Goal: Information Seeking & Learning: Learn about a topic

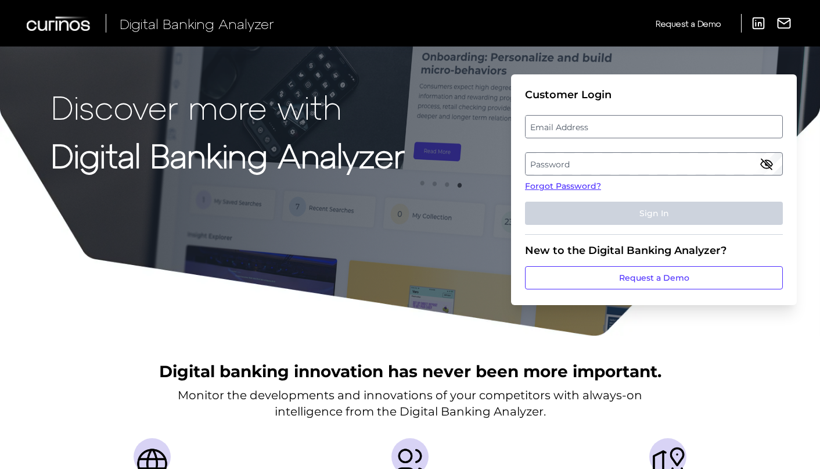
click at [552, 127] on label "Email Address" at bounding box center [654, 126] width 256 height 21
click at [552, 127] on input "email" at bounding box center [654, 126] width 258 height 23
type input "[EMAIL_ADDRESS][DOMAIN_NAME]"
click at [584, 164] on label "Password" at bounding box center [654, 163] width 256 height 21
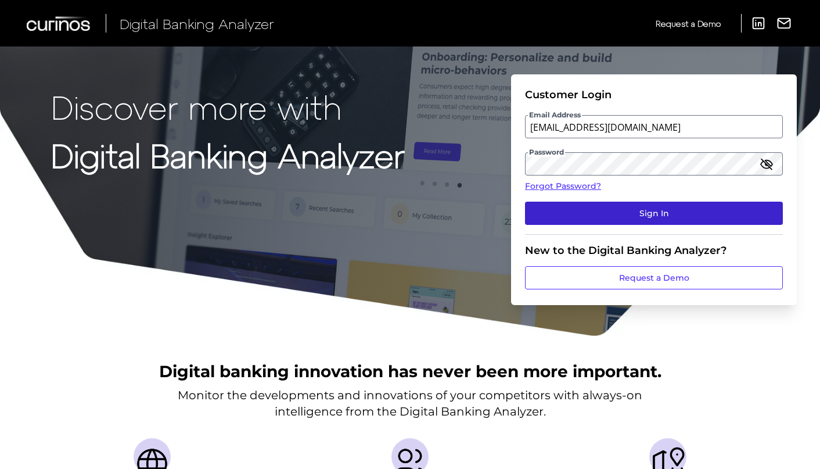
click at [670, 215] on button "Sign In" at bounding box center [654, 213] width 258 height 23
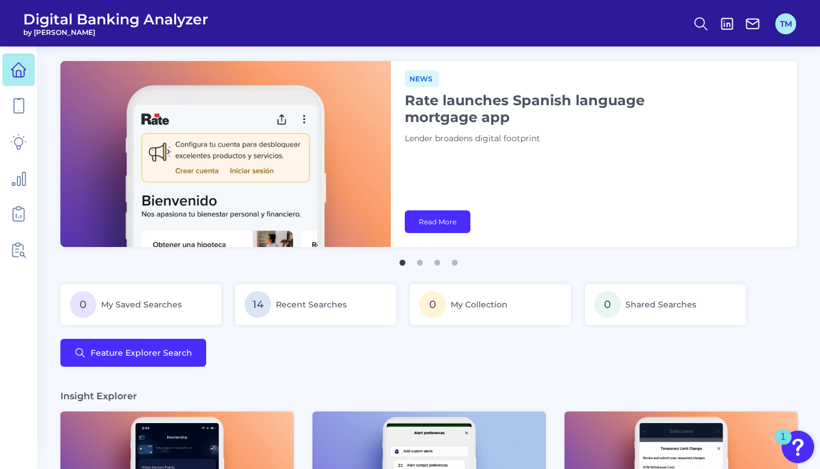
click at [782, 24] on button "TM" at bounding box center [785, 23] width 21 height 21
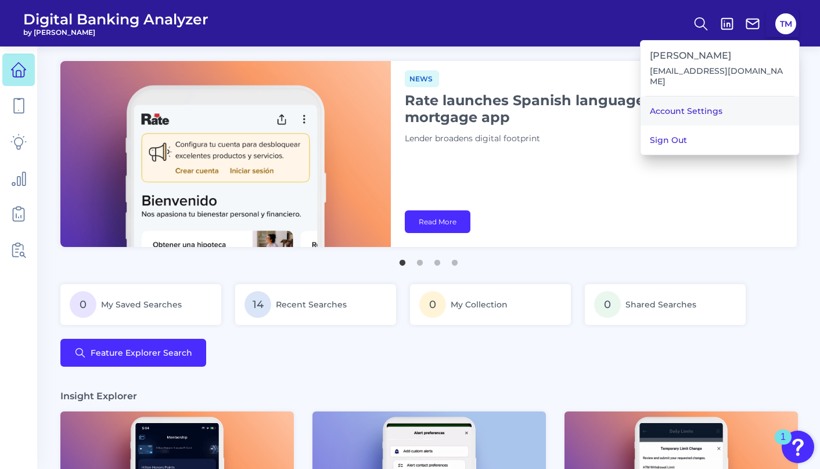
click at [745, 105] on link "Account Settings" at bounding box center [720, 110] width 159 height 29
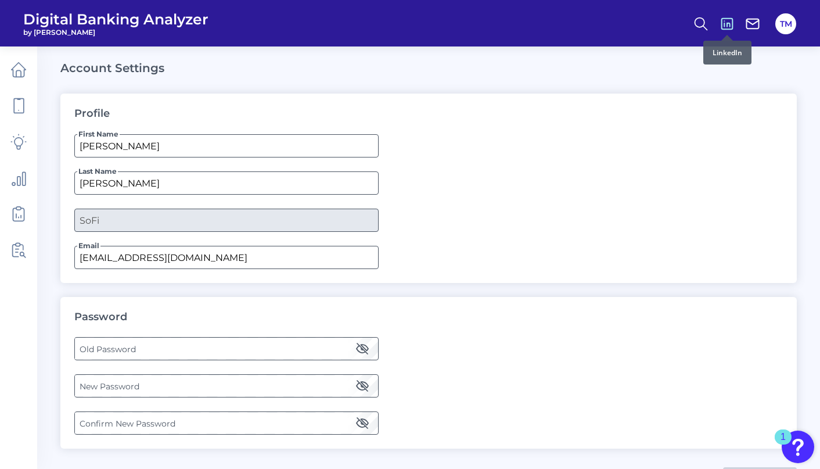
click at [728, 26] on icon at bounding box center [727, 24] width 16 height 16
click at [749, 20] on icon at bounding box center [753, 24] width 16 height 16
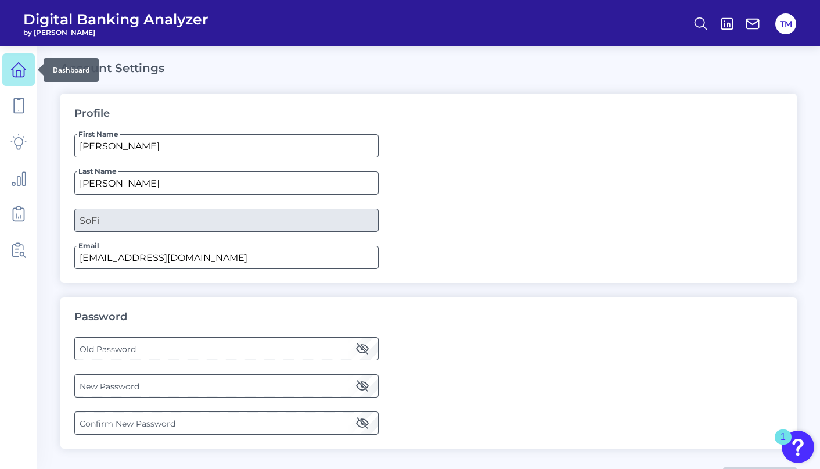
click at [16, 66] on icon at bounding box center [18, 70] width 16 height 16
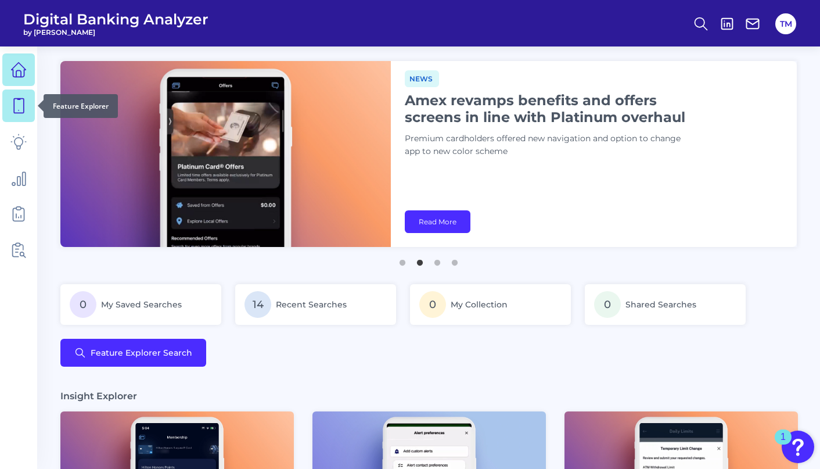
click at [16, 116] on link at bounding box center [18, 105] width 33 height 33
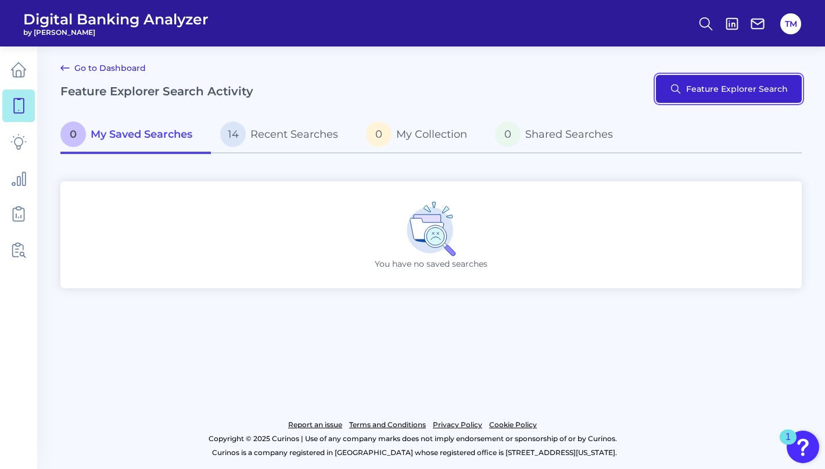
click at [730, 94] on button "Feature Explorer Search" at bounding box center [729, 89] width 146 height 28
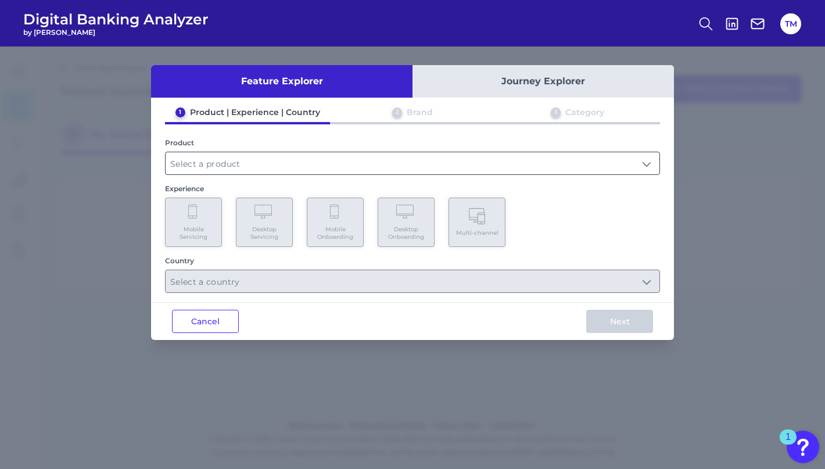
click at [353, 161] on input "text" at bounding box center [413, 163] width 494 height 22
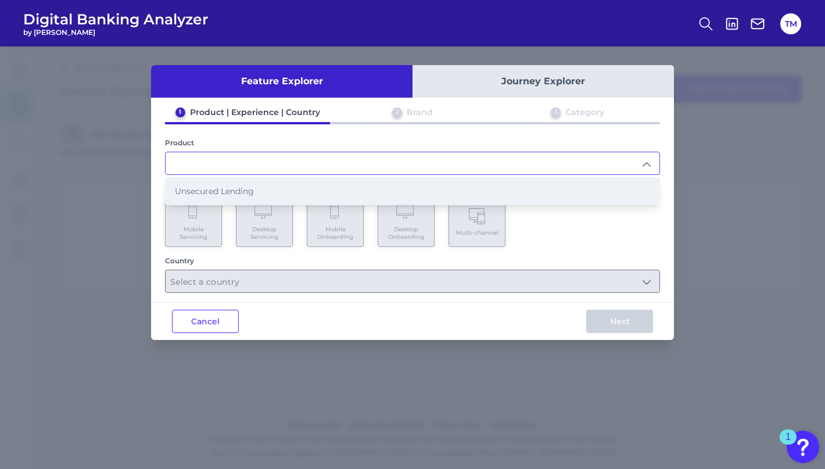
click at [337, 189] on li "Unsecured Lending" at bounding box center [413, 191] width 494 height 27
type input "Unsecured Lending"
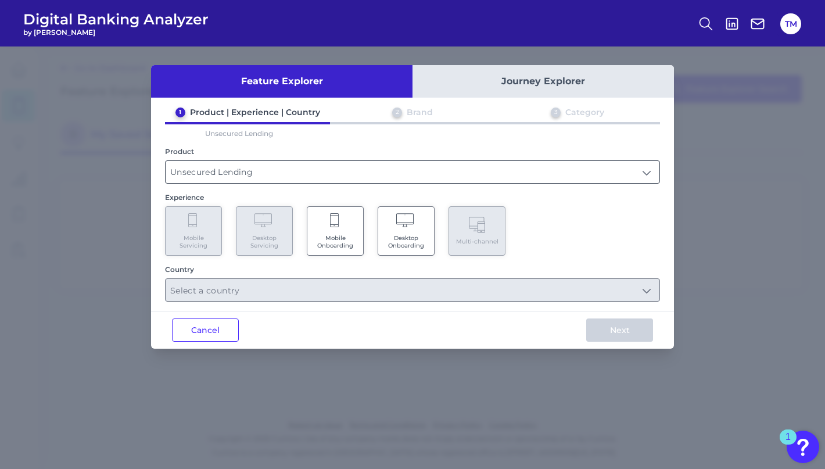
click at [317, 178] on input "Unsecured Lending" at bounding box center [413, 172] width 494 height 22
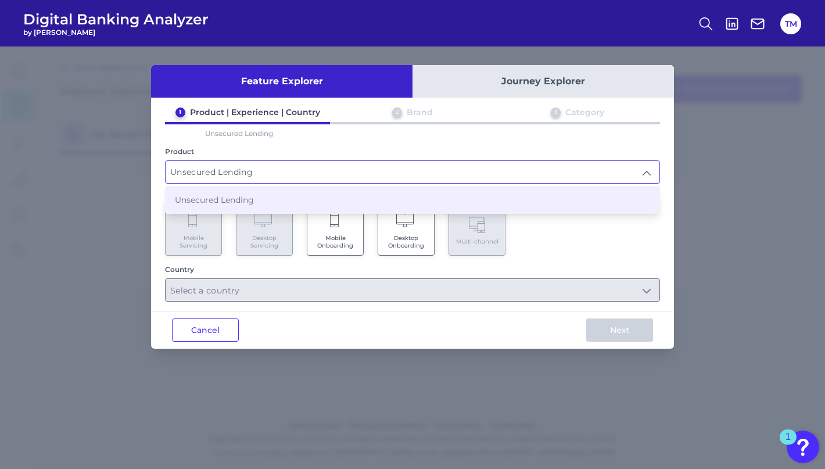
click at [303, 172] on input "Unsecured Lending" at bounding box center [413, 172] width 494 height 22
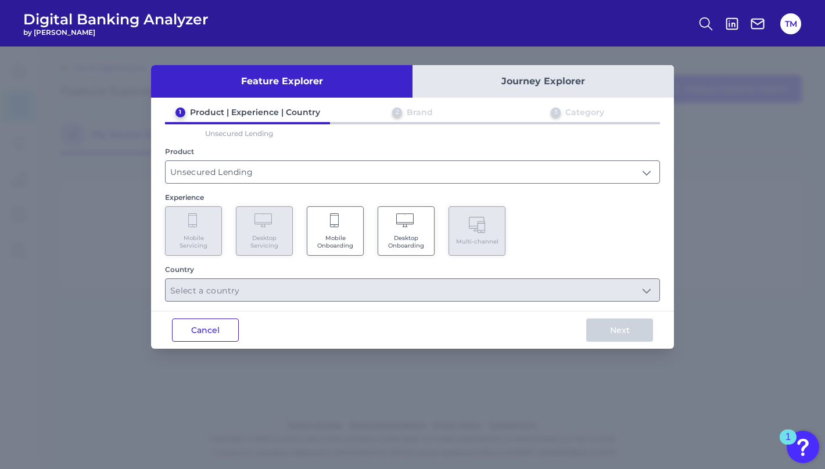
click at [196, 324] on button "Cancel" at bounding box center [205, 329] width 67 height 23
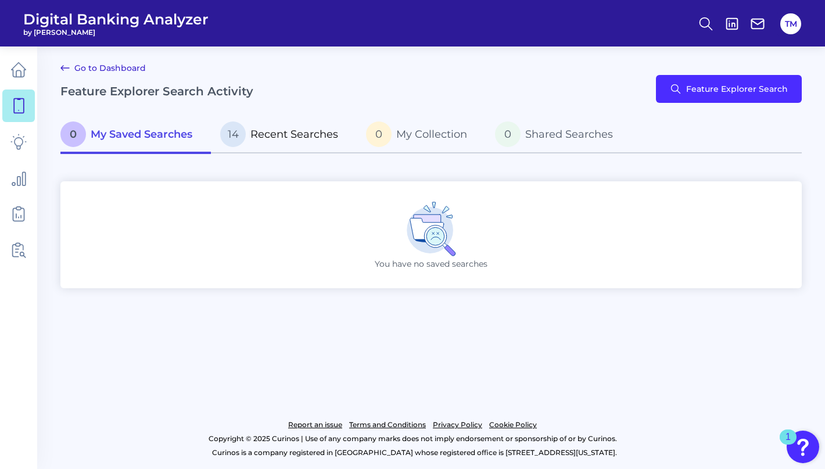
click at [250, 135] on p "14 Recent Searches" at bounding box center [279, 134] width 118 height 26
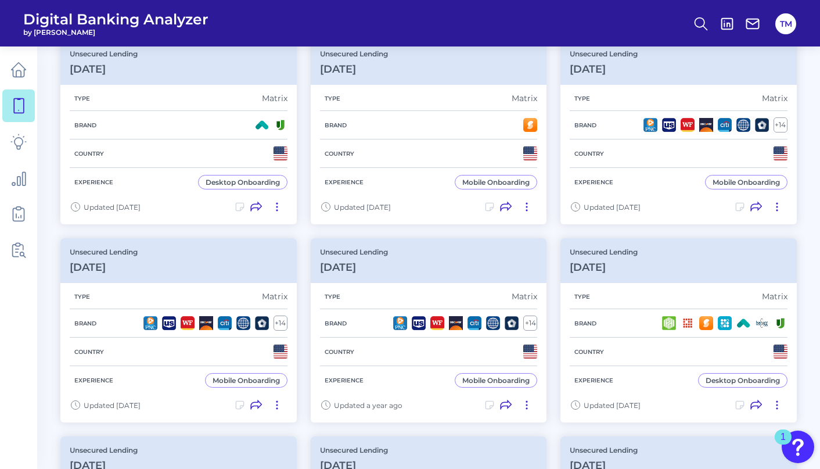
scroll to position [60, 0]
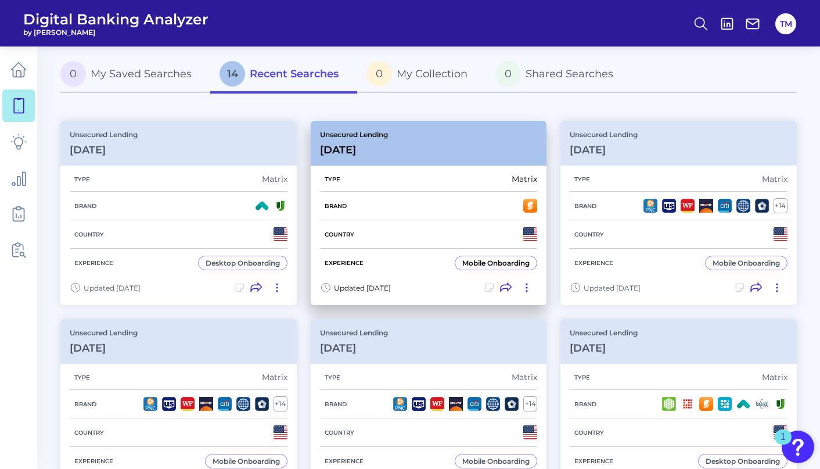
click at [356, 171] on div "Type Matrix" at bounding box center [429, 179] width 218 height 25
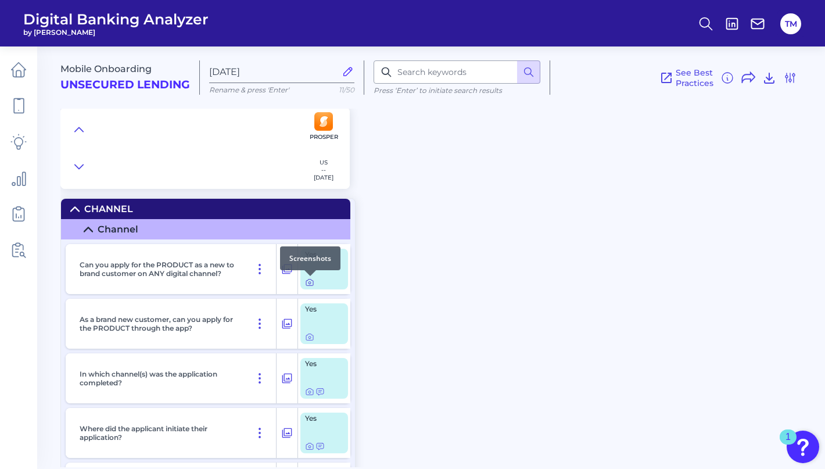
click at [308, 285] on icon at bounding box center [309, 282] width 9 height 9
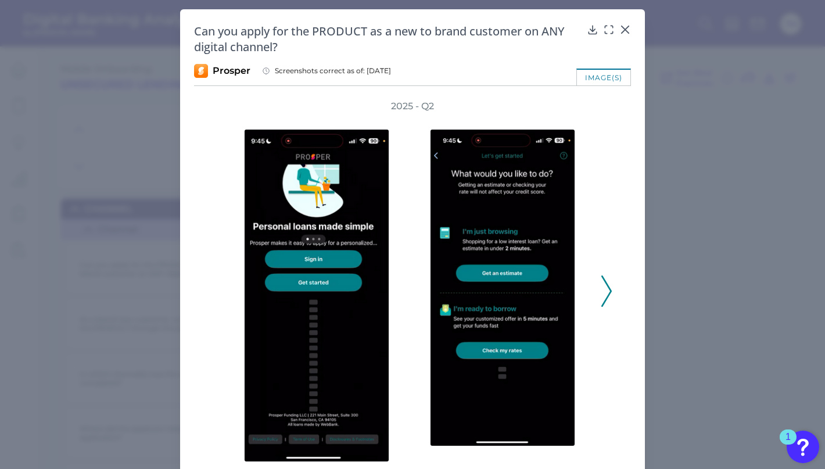
click at [603, 288] on icon at bounding box center [606, 290] width 10 height 31
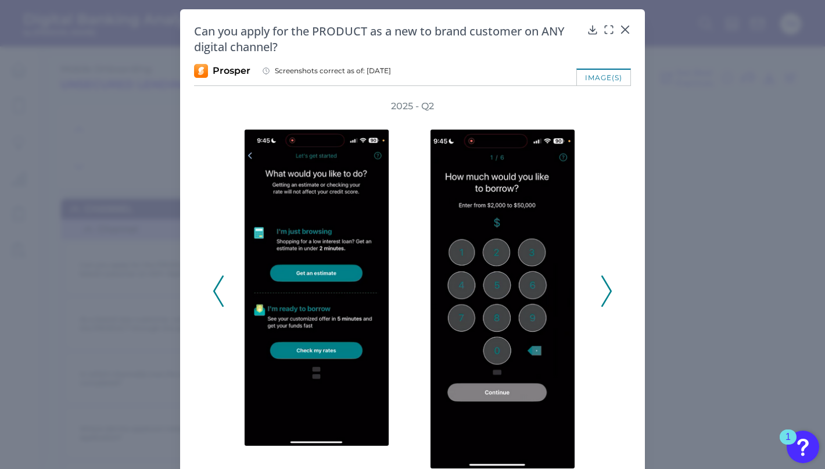
click at [603, 288] on icon at bounding box center [606, 290] width 10 height 31
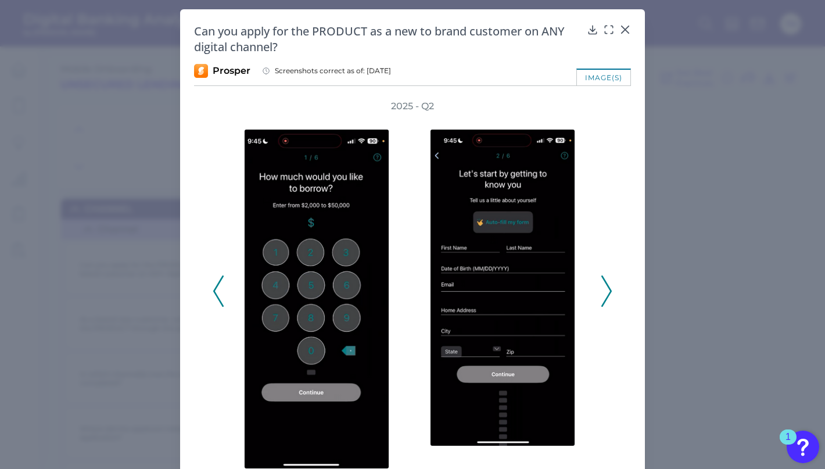
click at [603, 288] on icon at bounding box center [606, 290] width 10 height 31
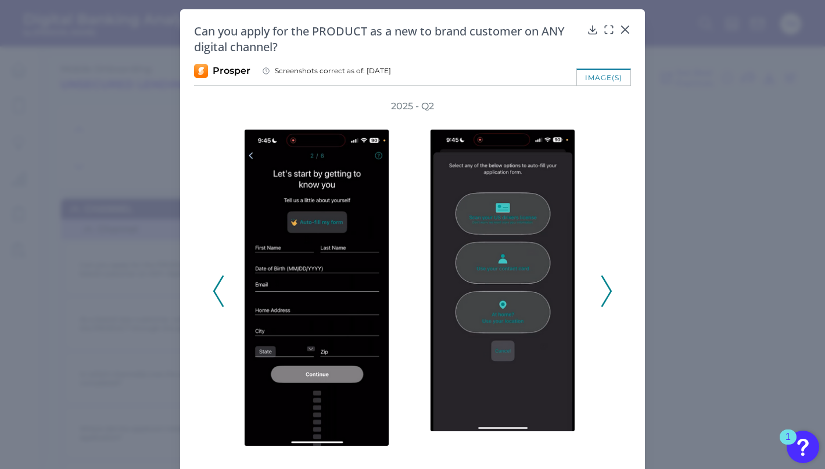
click at [603, 288] on icon at bounding box center [606, 290] width 10 height 31
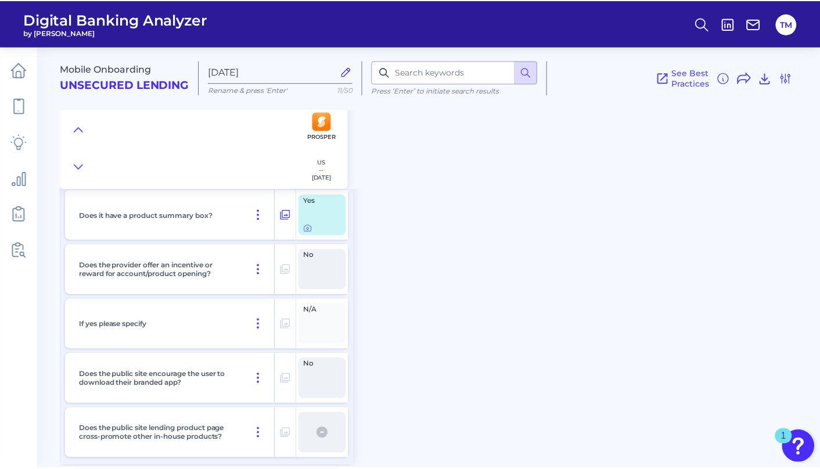
scroll to position [2899, 0]
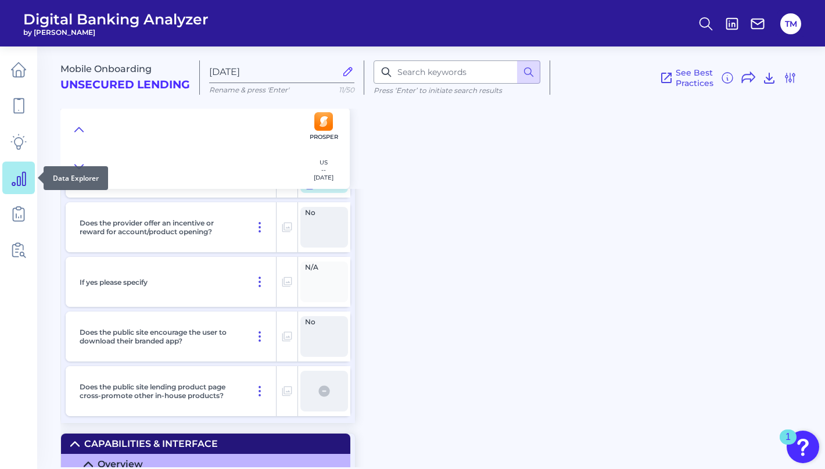
click at [27, 184] on link at bounding box center [18, 177] width 33 height 33
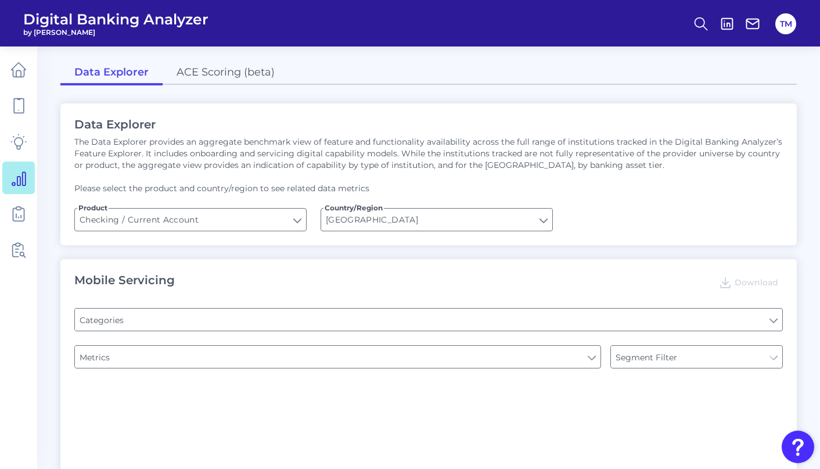
type input "Pre-login Features"
type input "Type of Institution"
type input "Channel"
type input "Type of Institution"
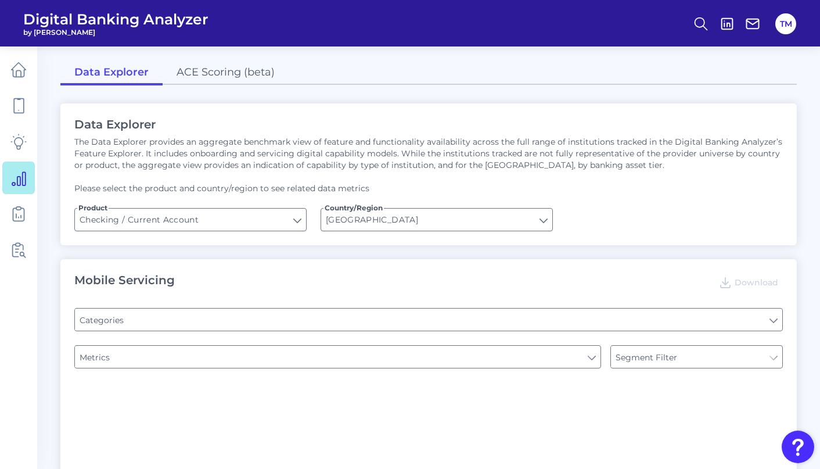
type input "Online Banking Registration"
type input "Upon opening the app are users immediately prompted to use Touch/Face ID to log…"
type input "END-TO-END JOURNEY: Can you apply for the PRODUCT as a new to brand customer on…"
type input "Can you register for online banking?"
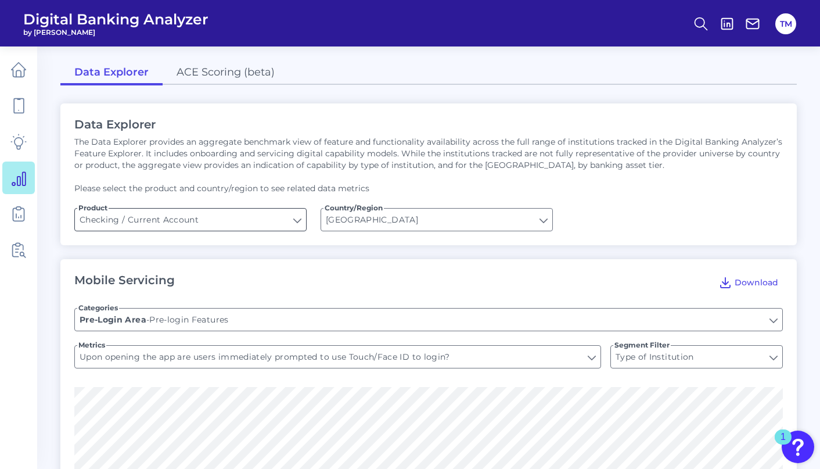
click at [296, 224] on input "Checking / Current Account" at bounding box center [190, 220] width 231 height 22
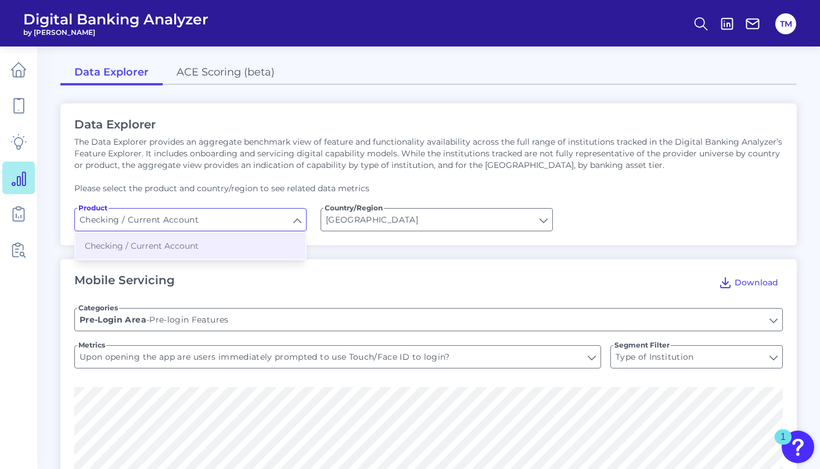
click at [296, 224] on input "Checking / Current Account" at bounding box center [190, 220] width 231 height 22
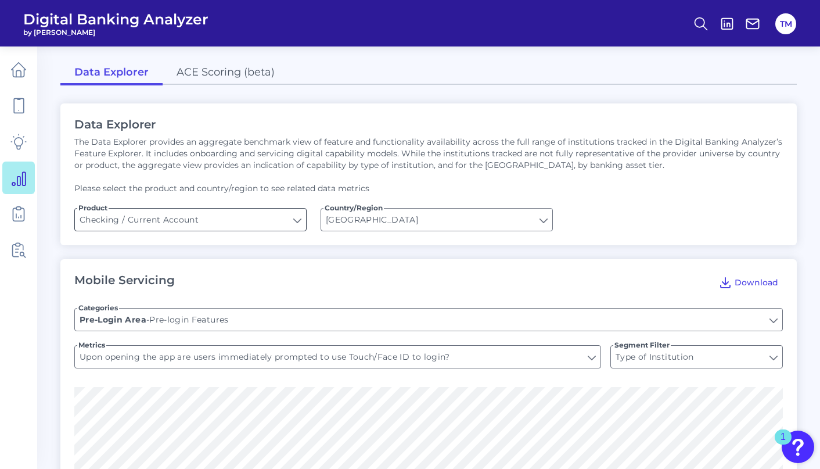
click at [297, 218] on input "Checking / Current Account" at bounding box center [190, 220] width 231 height 22
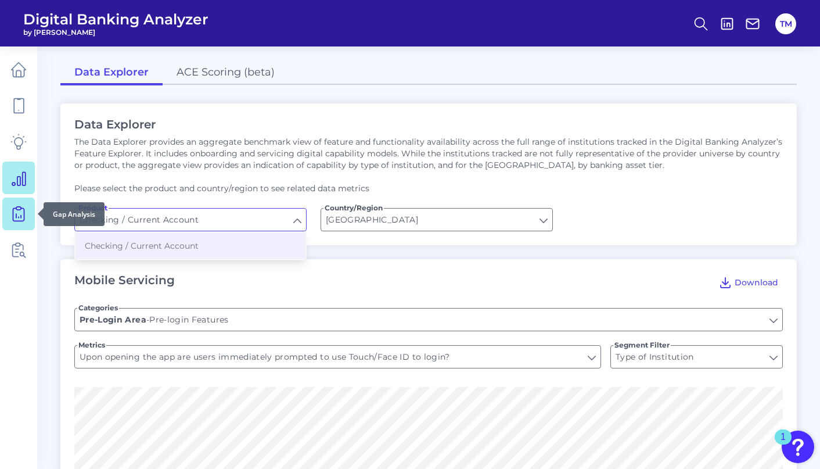
click at [15, 214] on icon at bounding box center [18, 214] width 16 height 16
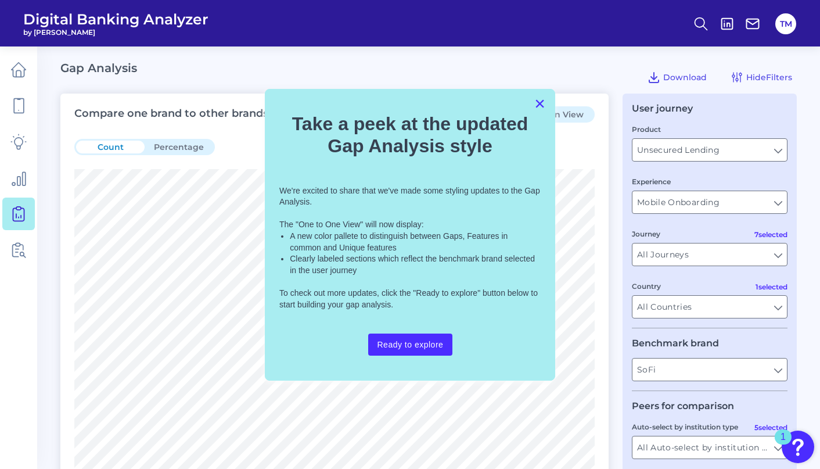
click at [541, 102] on button "×" at bounding box center [539, 103] width 11 height 19
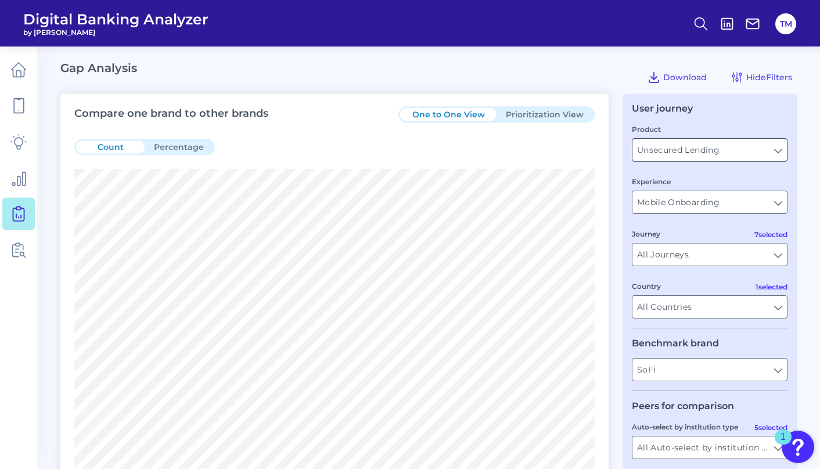
click at [657, 143] on input "Unsecured Lending" at bounding box center [710, 150] width 154 height 22
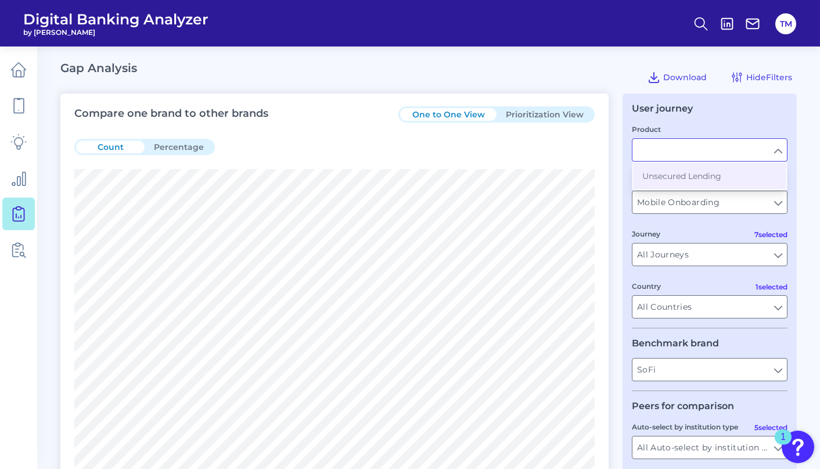
click at [657, 143] on input "Product" at bounding box center [710, 150] width 154 height 22
type input "Unsecured Lending"
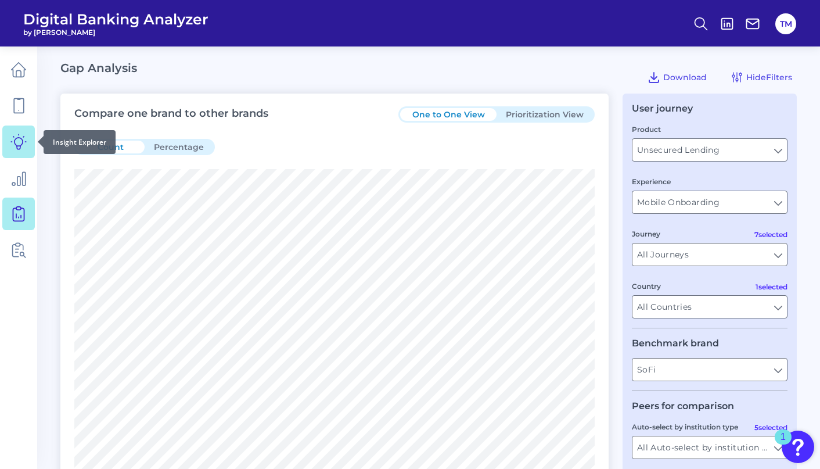
click at [23, 138] on icon at bounding box center [18, 142] width 16 height 16
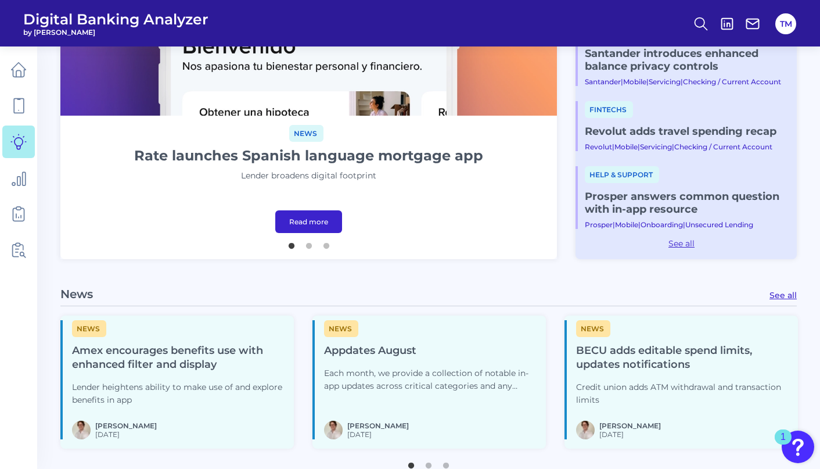
scroll to position [159, 0]
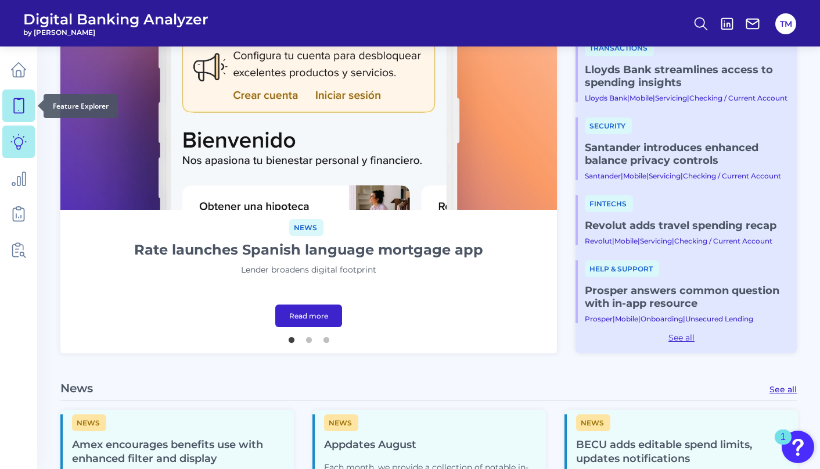
click at [19, 103] on icon at bounding box center [18, 106] width 16 height 16
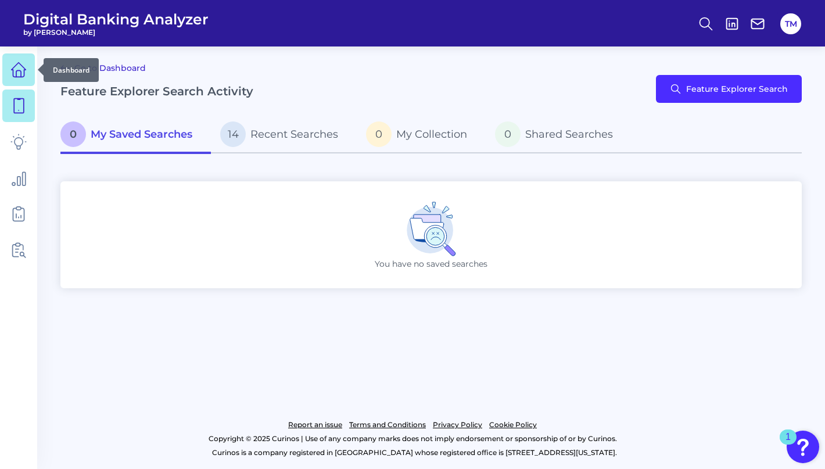
click at [23, 75] on icon at bounding box center [18, 70] width 16 height 16
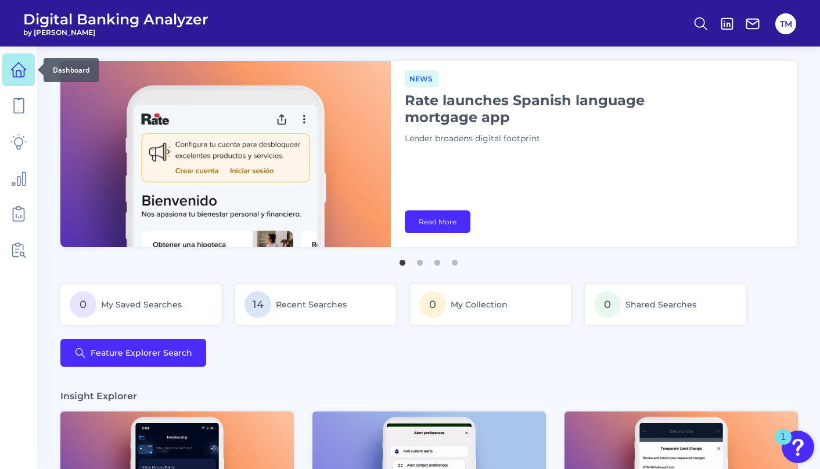
click at [26, 63] on icon at bounding box center [18, 70] width 16 height 16
click at [789, 27] on button "TM" at bounding box center [785, 23] width 21 height 21
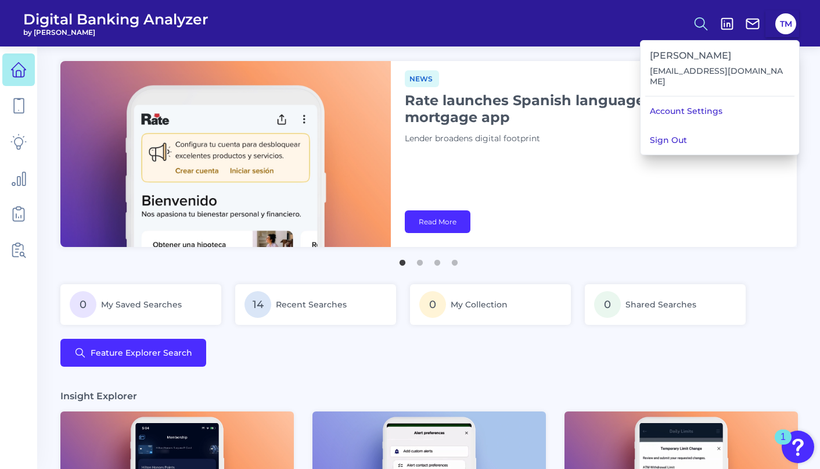
click at [705, 30] on icon at bounding box center [701, 24] width 16 height 16
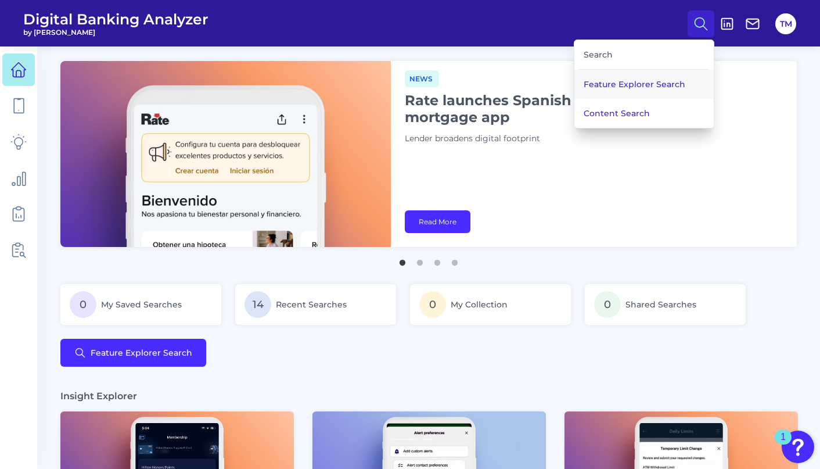
click at [657, 79] on button "Feature Explorer Search" at bounding box center [643, 84] width 139 height 29
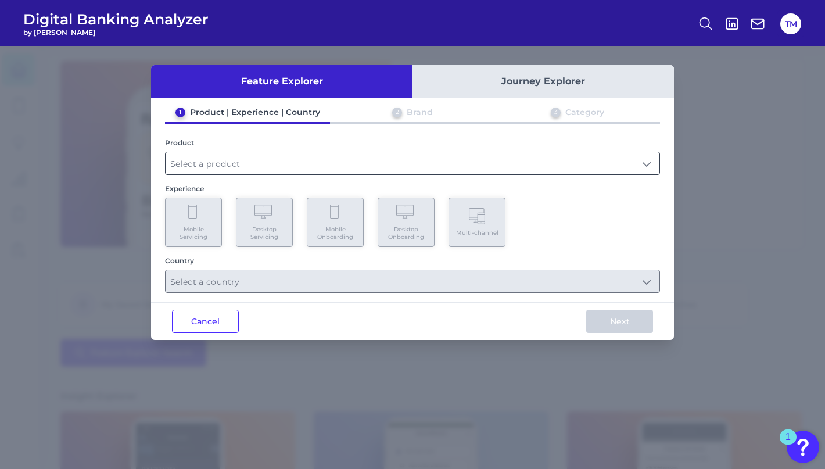
click at [433, 171] on input "text" at bounding box center [413, 163] width 494 height 22
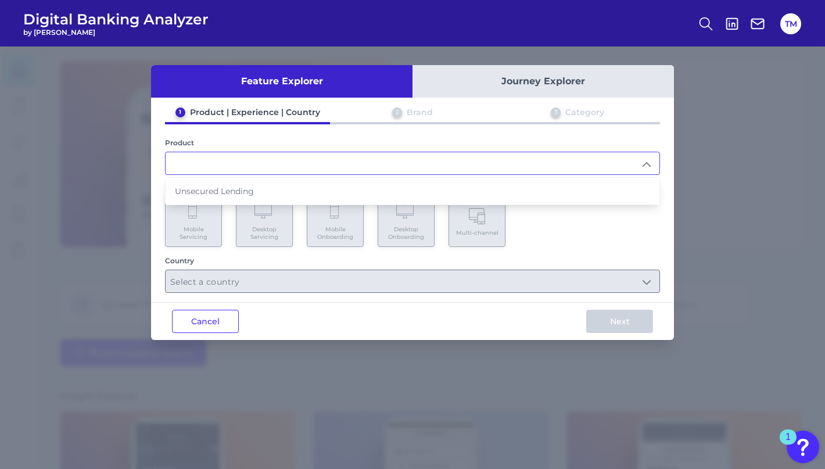
click at [416, 146] on div "Product" at bounding box center [412, 142] width 495 height 9
click at [426, 113] on div "Brand" at bounding box center [420, 112] width 26 height 10
click at [518, 71] on button "Journey Explorer" at bounding box center [542, 81] width 261 height 33
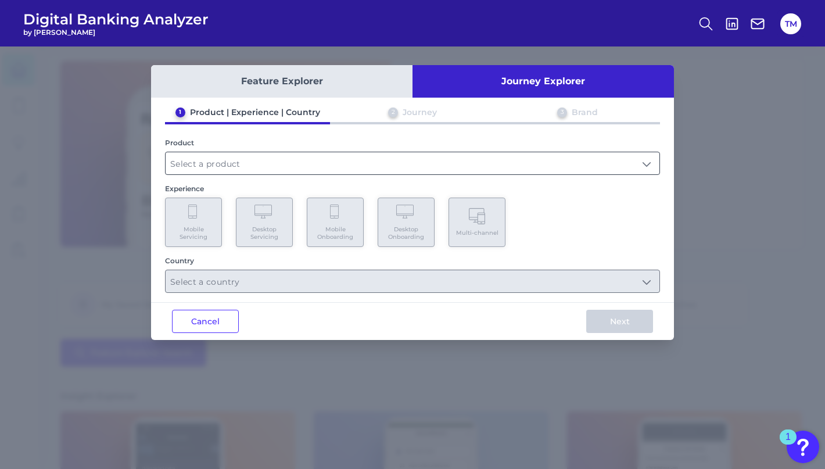
click at [536, 160] on input "text" at bounding box center [413, 163] width 494 height 22
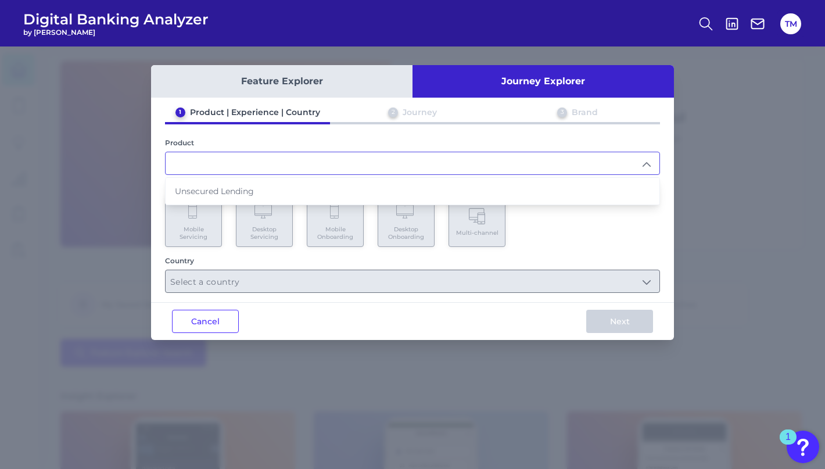
click at [536, 160] on input "text" at bounding box center [413, 163] width 494 height 22
click at [209, 315] on button "Cancel" at bounding box center [205, 321] width 67 height 23
